Goal: Task Accomplishment & Management: Complete application form

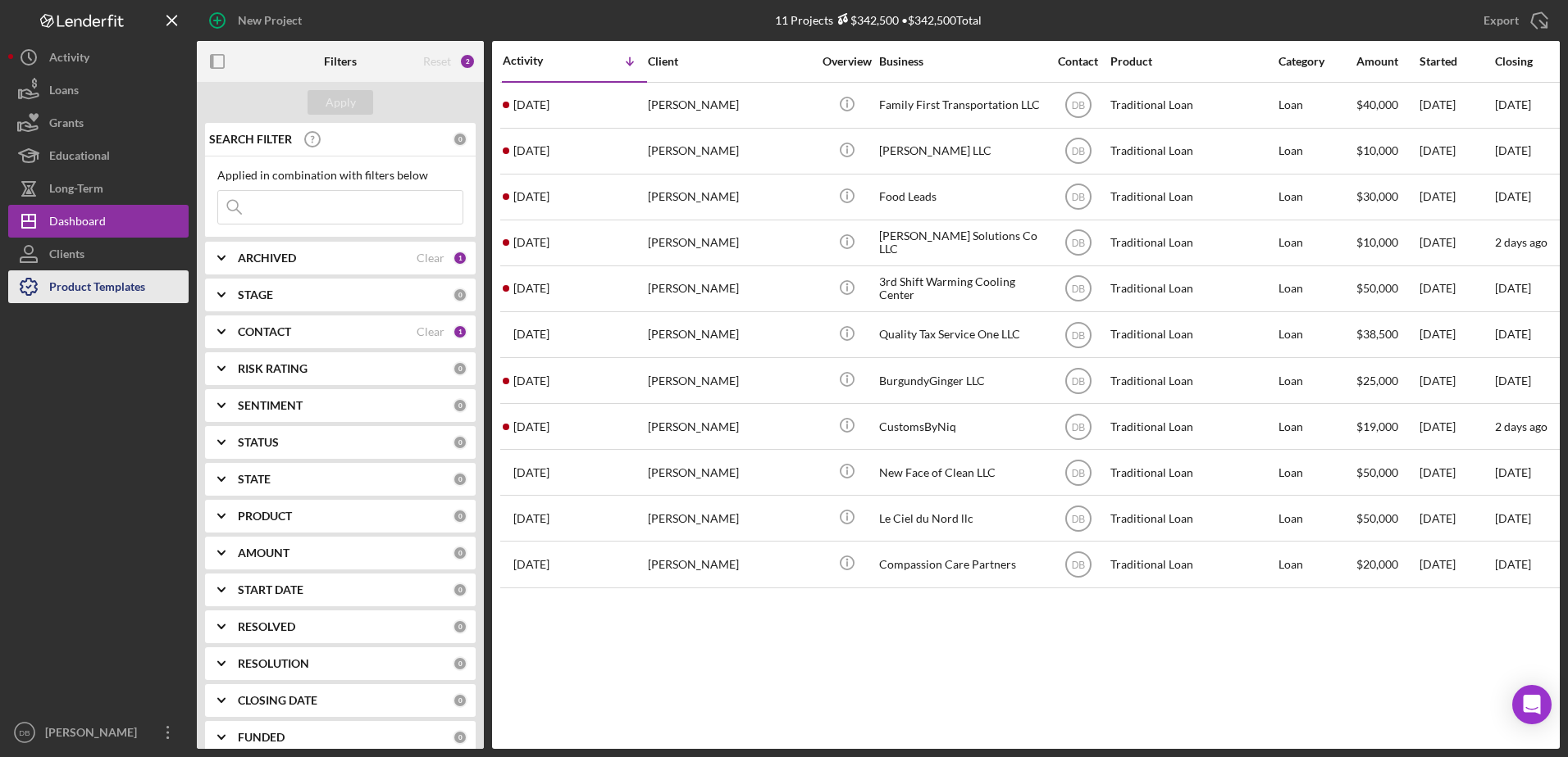
drag, startPoint x: 774, startPoint y: 181, endPoint x: 159, endPoint y: 271, distance: 621.6
click at [772, 182] on div "[PERSON_NAME]" at bounding box center [729, 197] width 164 height 44
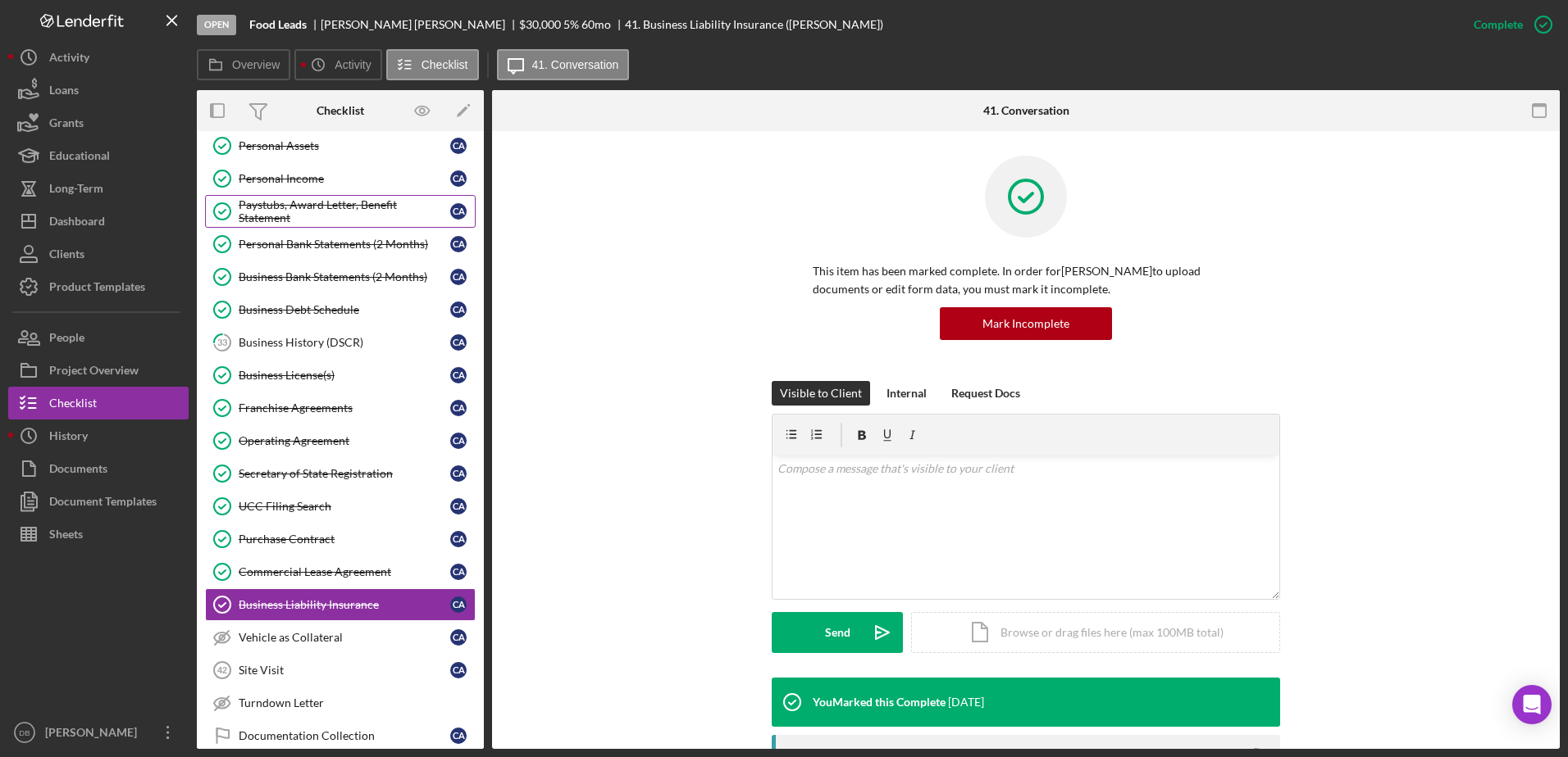
scroll to position [314, 0]
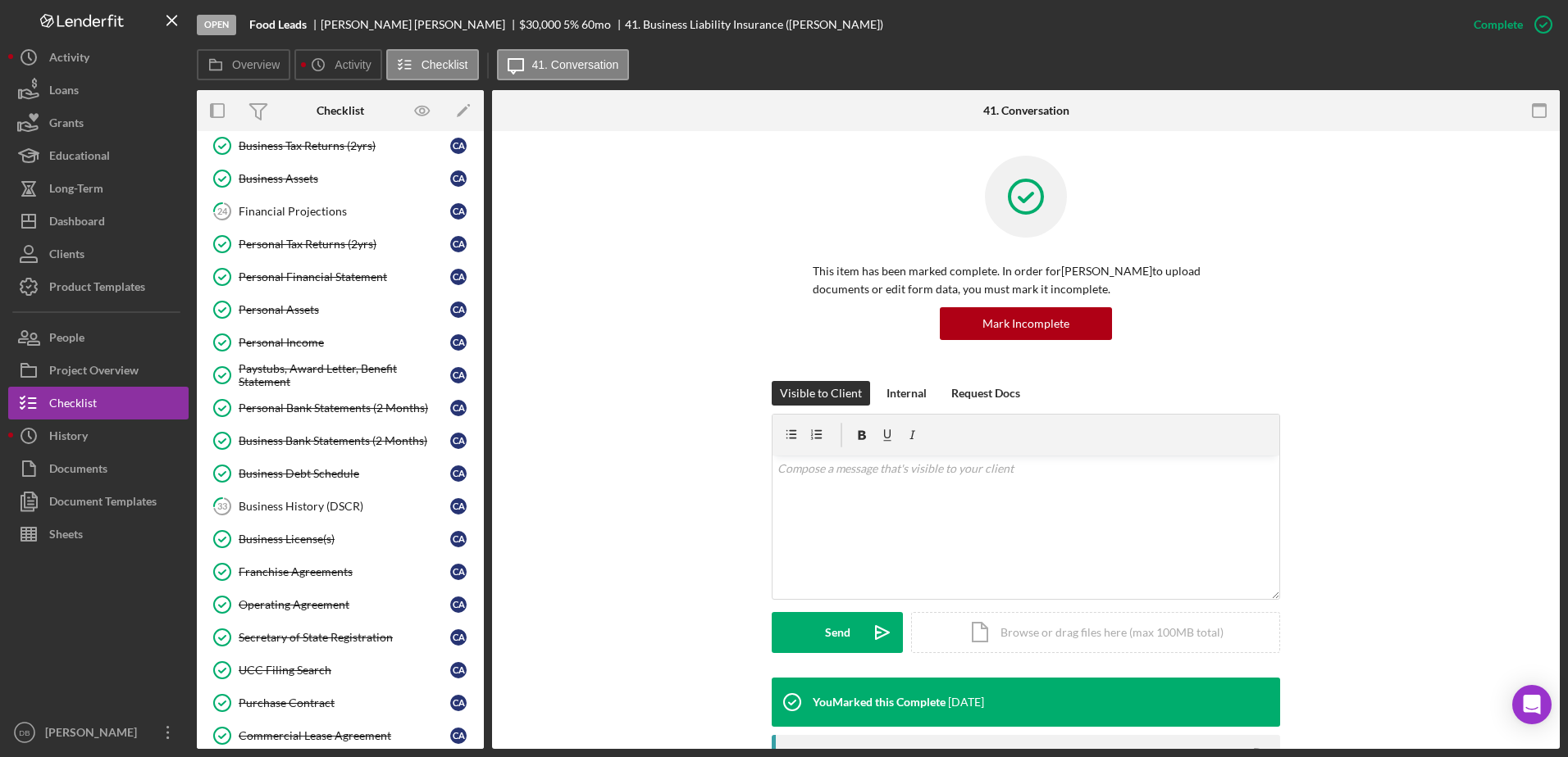
drag, startPoint x: 295, startPoint y: 507, endPoint x: 478, endPoint y: 379, distance: 223.3
click at [295, 507] on div "Business History (DSCR)" at bounding box center [344, 506] width 212 height 13
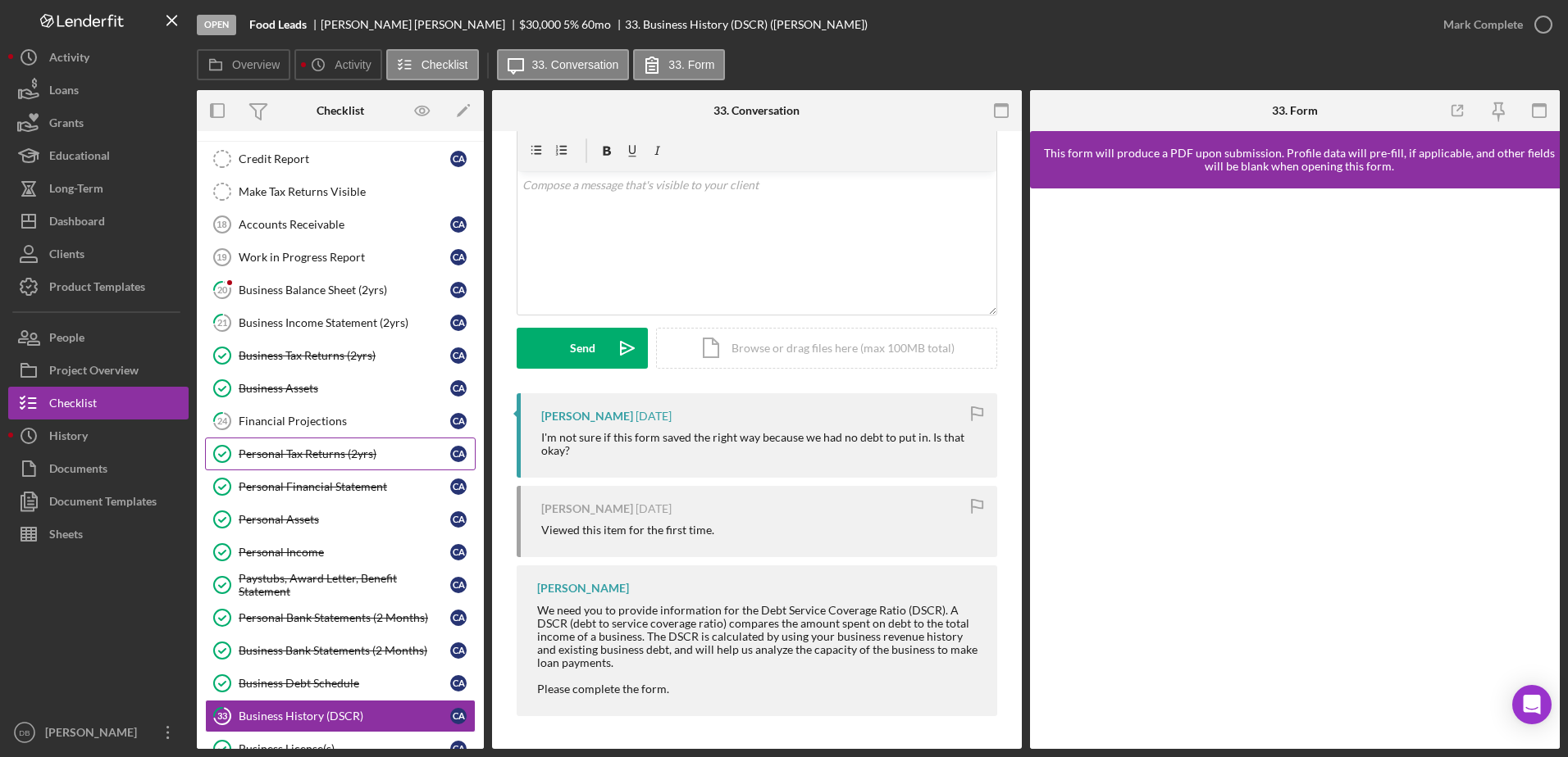
scroll to position [52, 0]
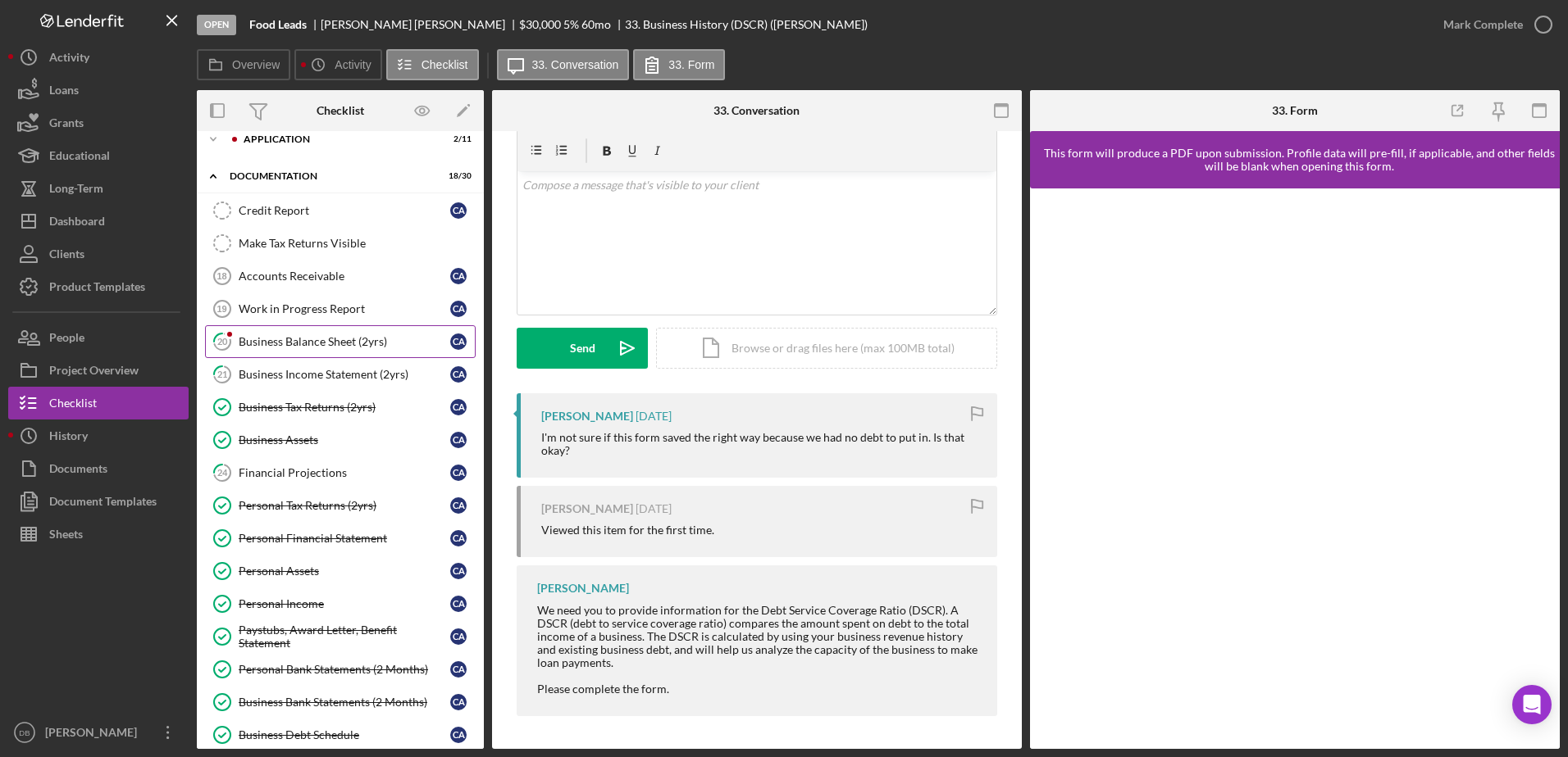
click at [297, 336] on div "Business Balance Sheet (2yrs)" at bounding box center [344, 341] width 212 height 13
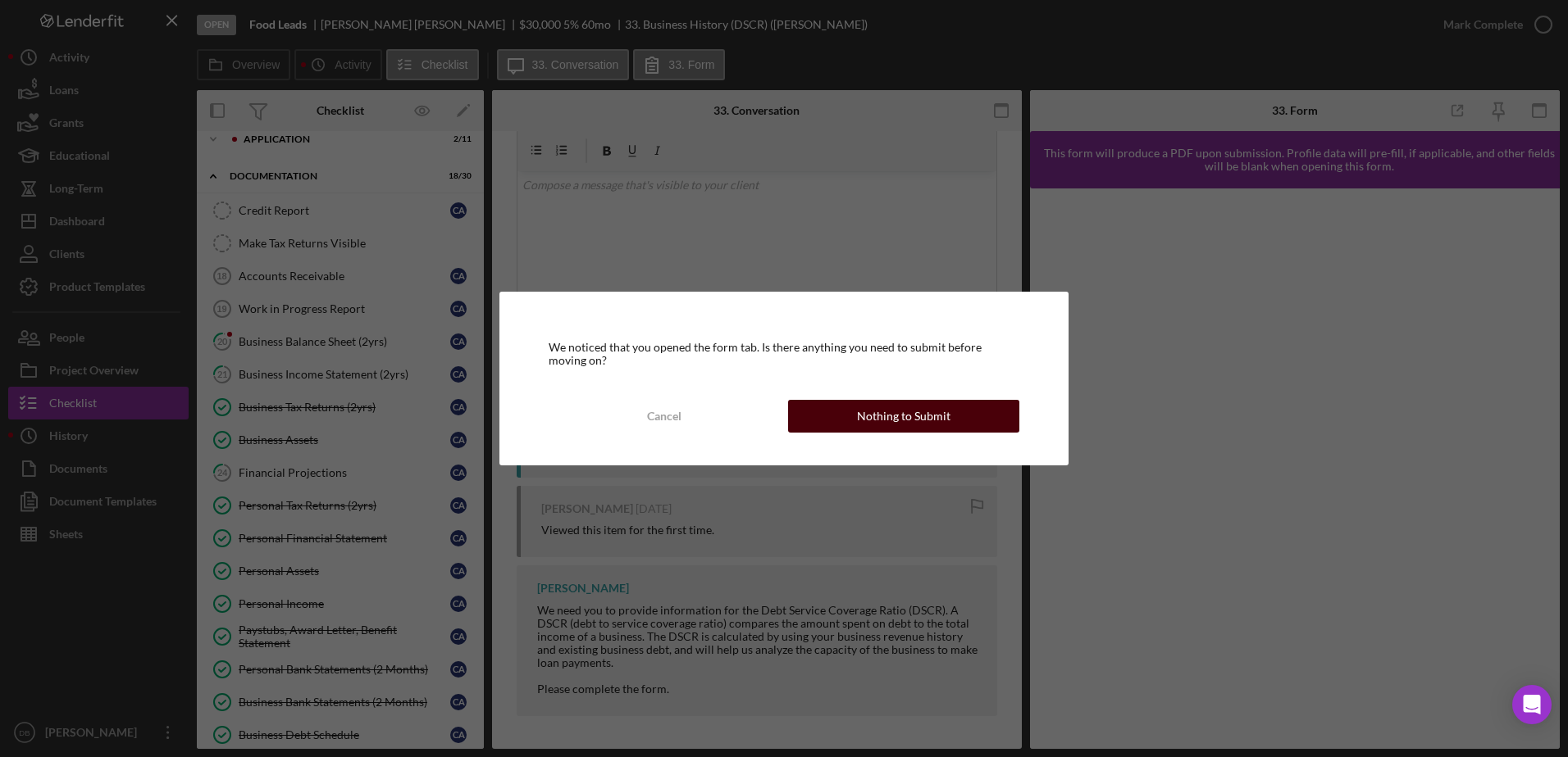
click at [882, 415] on div "Nothing to Submit" at bounding box center [903, 416] width 93 height 33
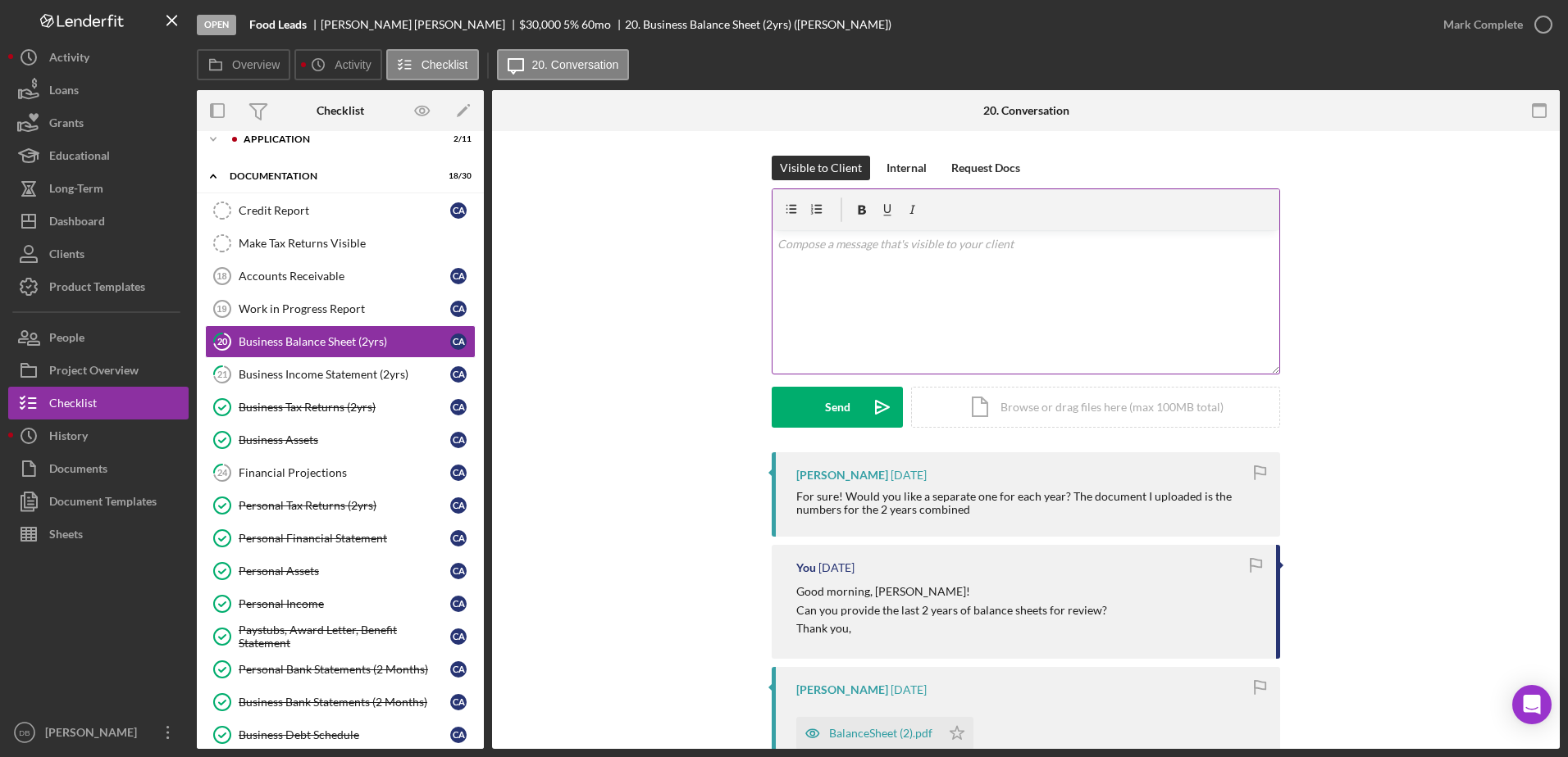
click at [1022, 363] on div "v Color teal Color pink Remove color Add row above Add row below Add column bef…" at bounding box center [1026, 301] width 507 height 143
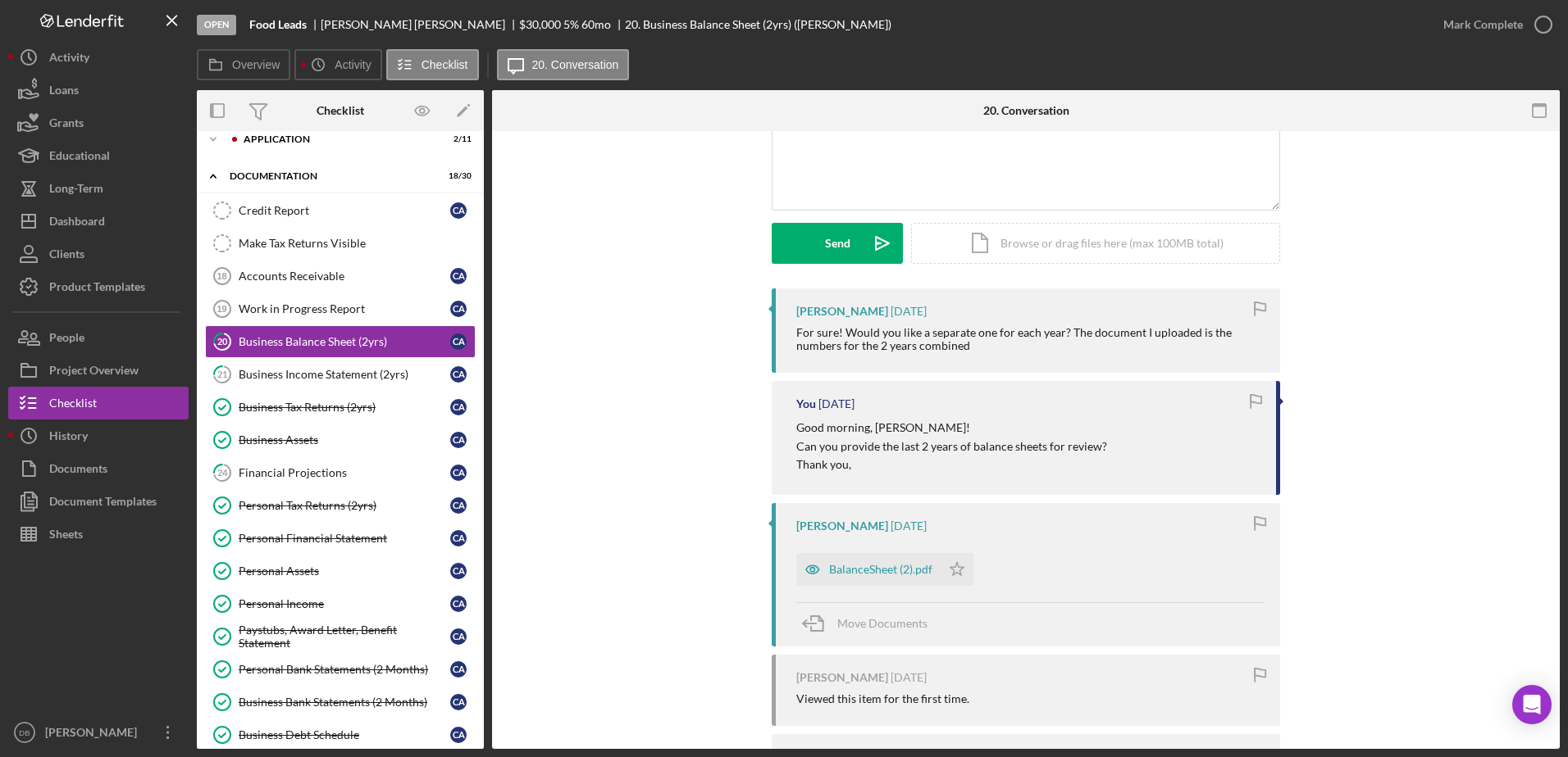
scroll to position [246, 0]
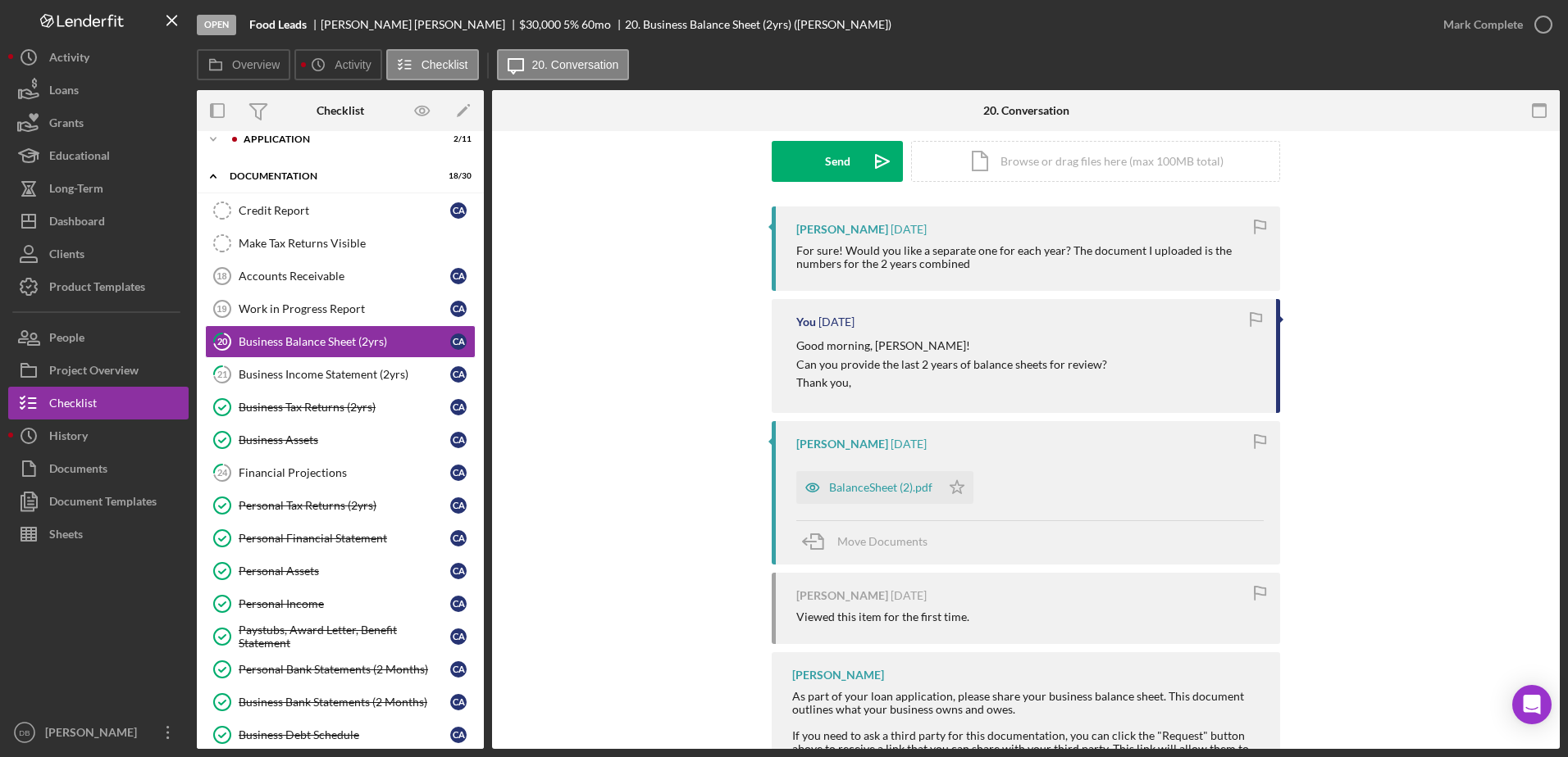
drag, startPoint x: 886, startPoint y: 492, endPoint x: 900, endPoint y: 432, distance: 61.6
click at [883, 492] on div "BalanceSheet (2).pdf" at bounding box center [881, 487] width 104 height 13
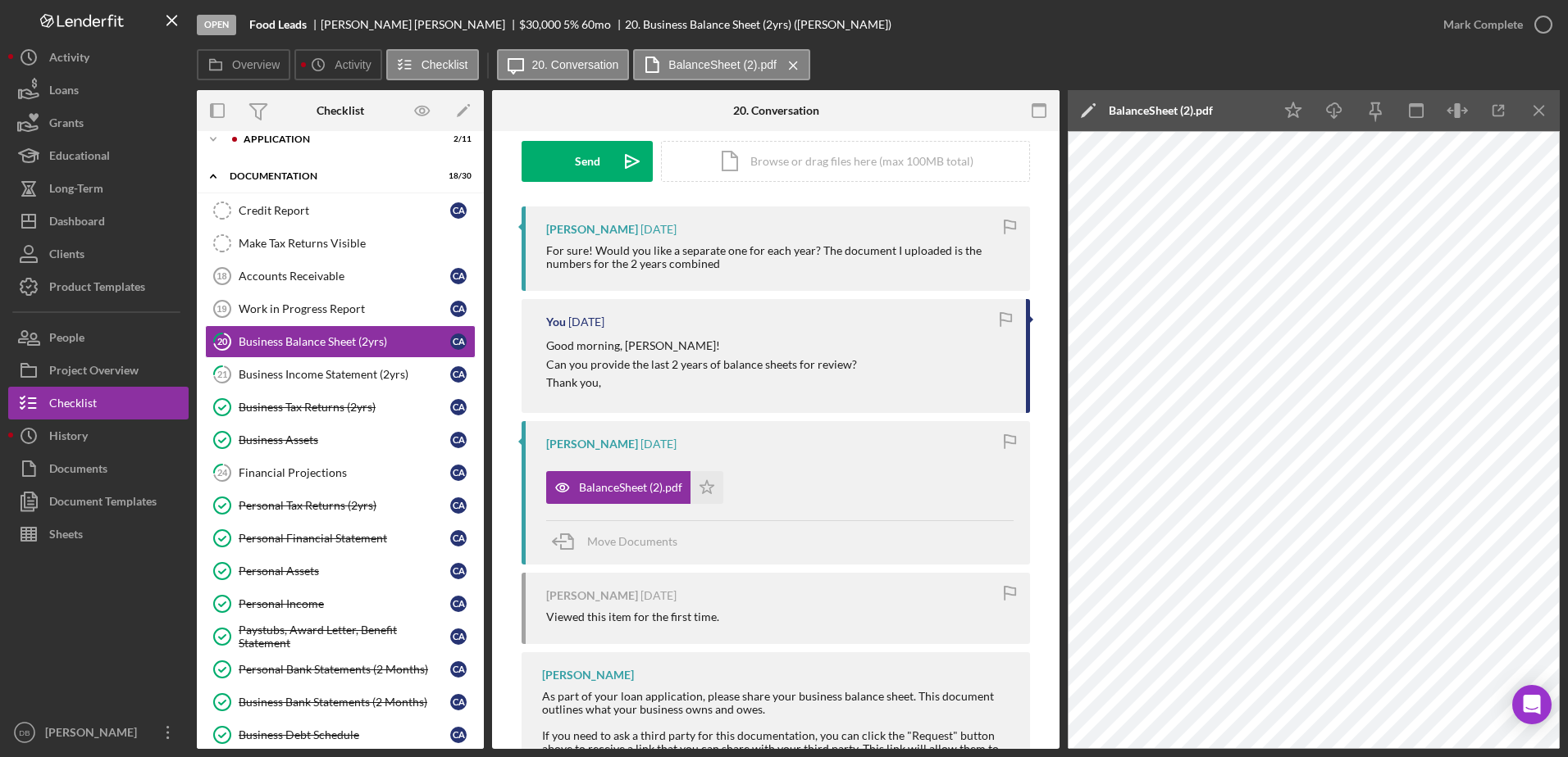
scroll to position [0, 0]
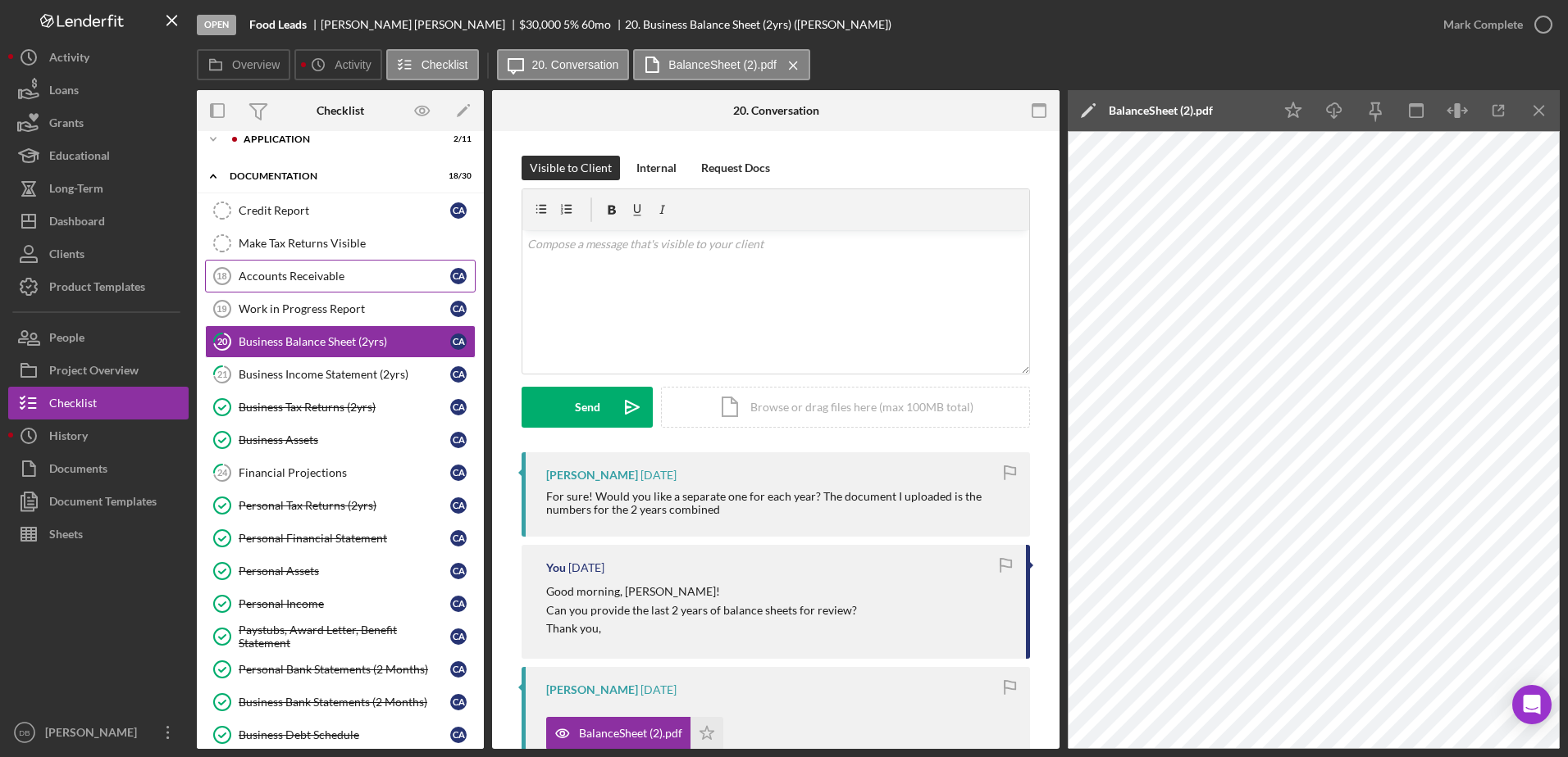
click at [306, 273] on div "Accounts Receivable" at bounding box center [344, 276] width 212 height 13
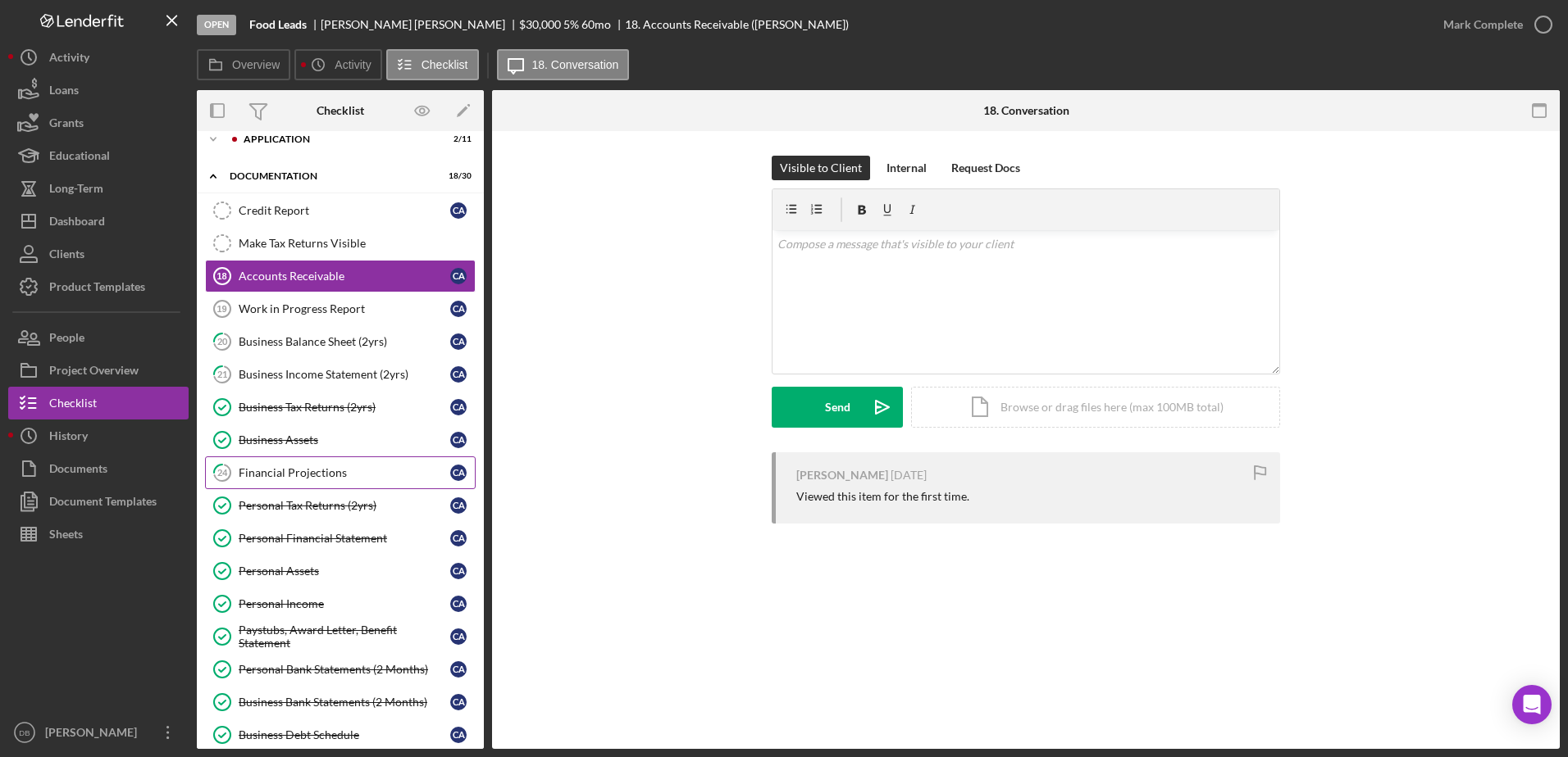
click at [296, 463] on link "24 Financial Projections C A" at bounding box center [340, 473] width 271 height 33
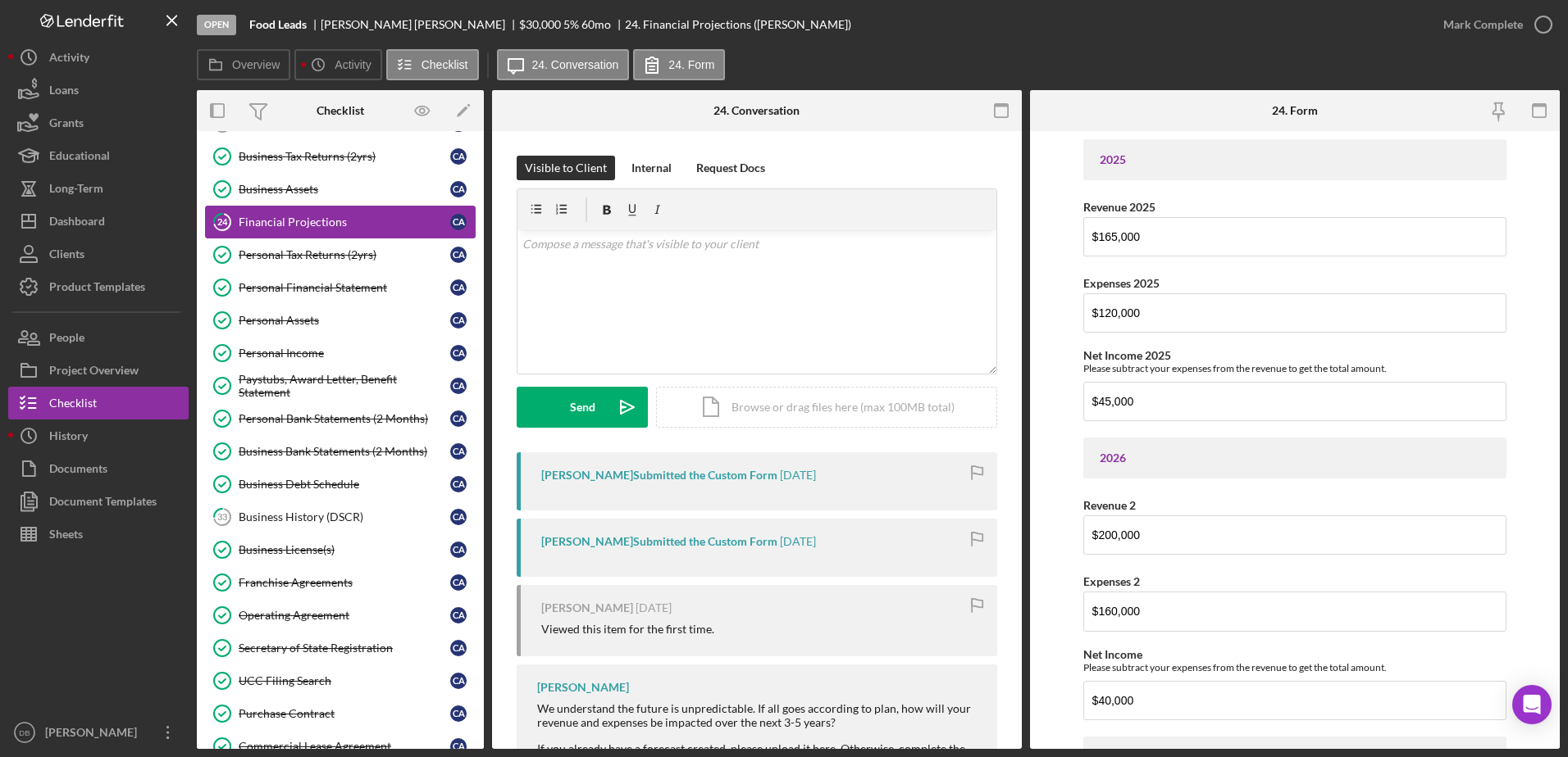
scroll to position [380, 0]
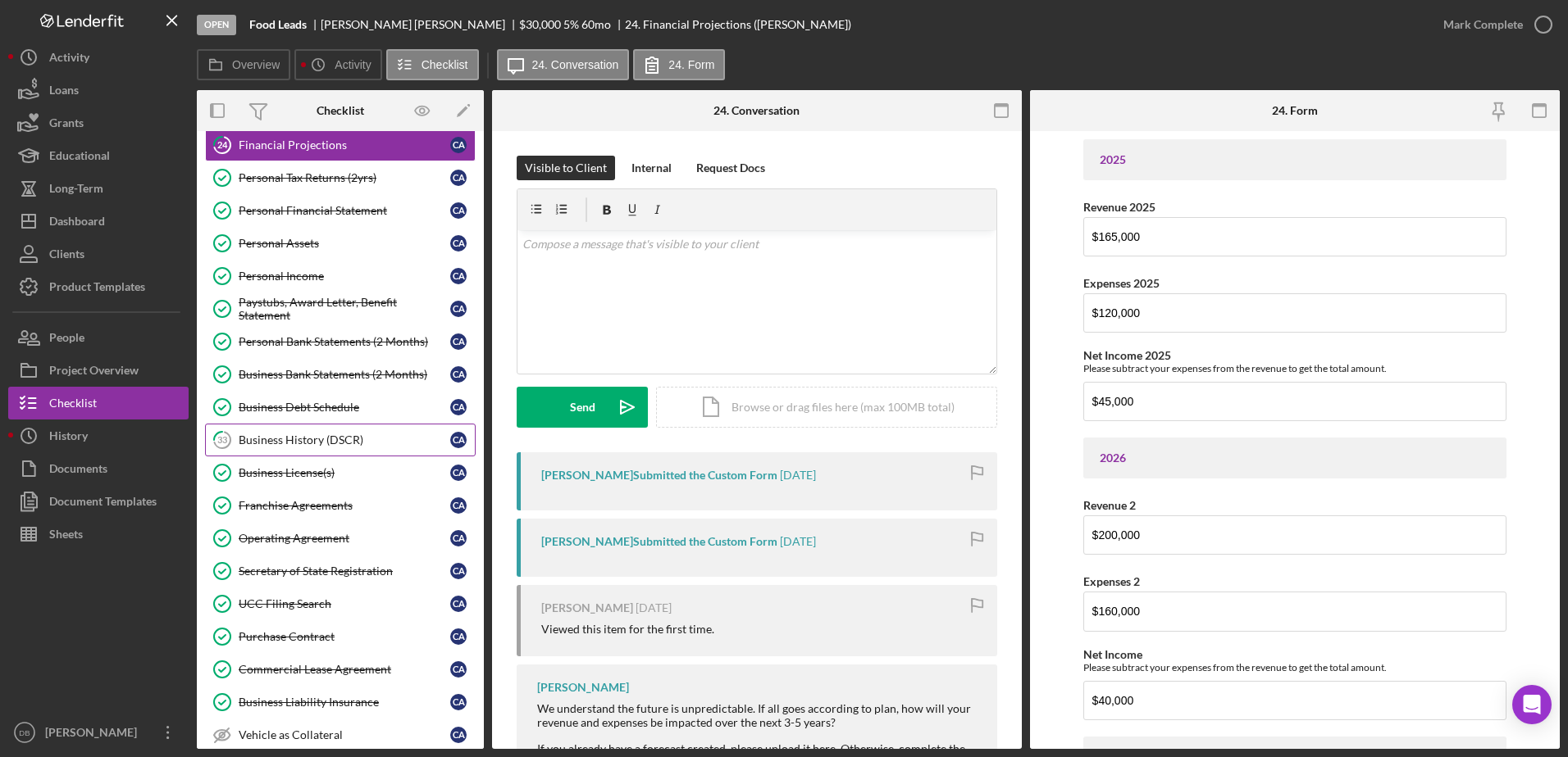
click at [310, 444] on div "Business History (DSCR)" at bounding box center [344, 439] width 212 height 13
